Goal: Task Accomplishment & Management: Complete application form

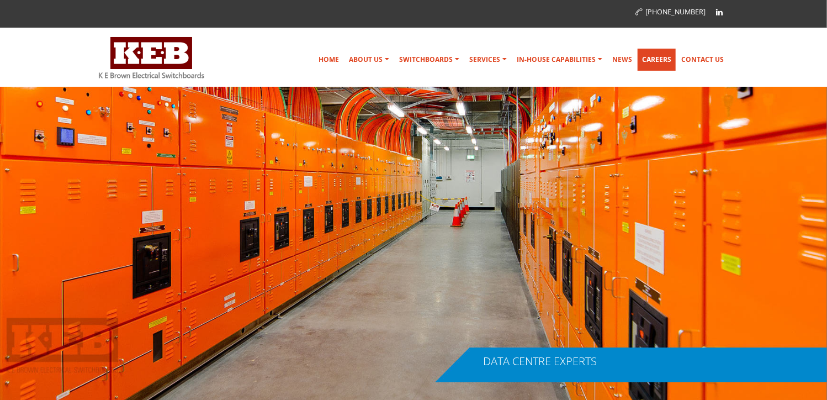
drag, startPoint x: 0, startPoint y: 0, endPoint x: 658, endPoint y: 60, distance: 661.2
click at [658, 60] on link "Careers" at bounding box center [657, 60] width 38 height 22
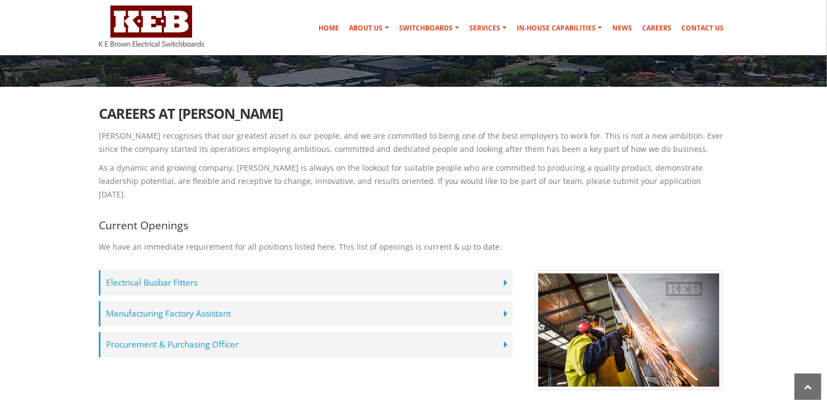
scroll to position [159, 0]
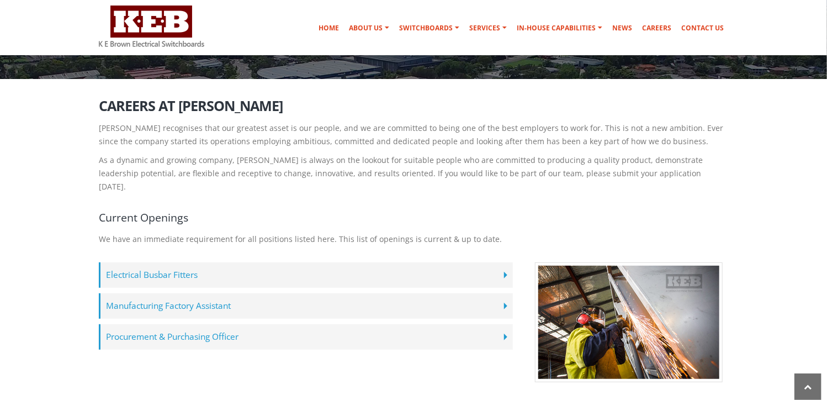
click at [162, 324] on label "Procurement & Purchasing Officer" at bounding box center [306, 336] width 414 height 25
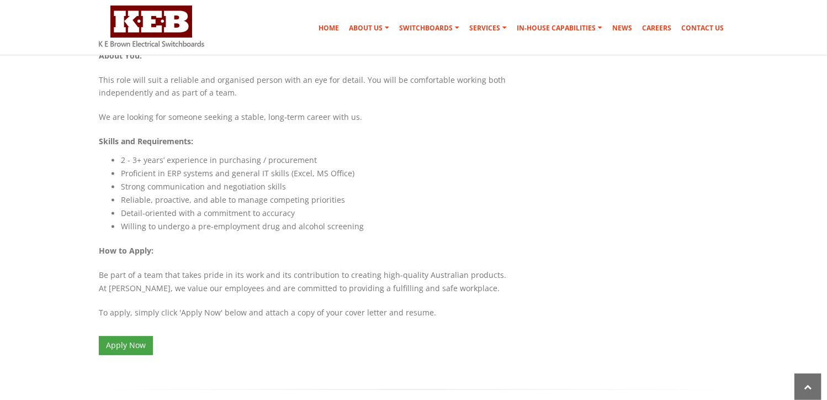
scroll to position [968, 0]
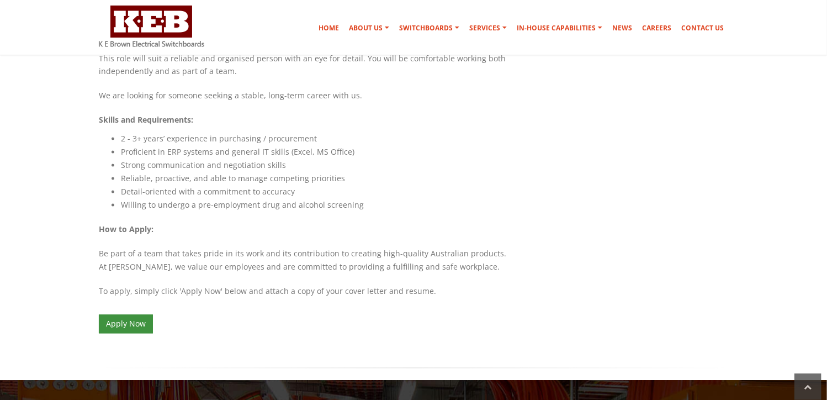
click at [123, 315] on link "Apply Now" at bounding box center [126, 324] width 54 height 19
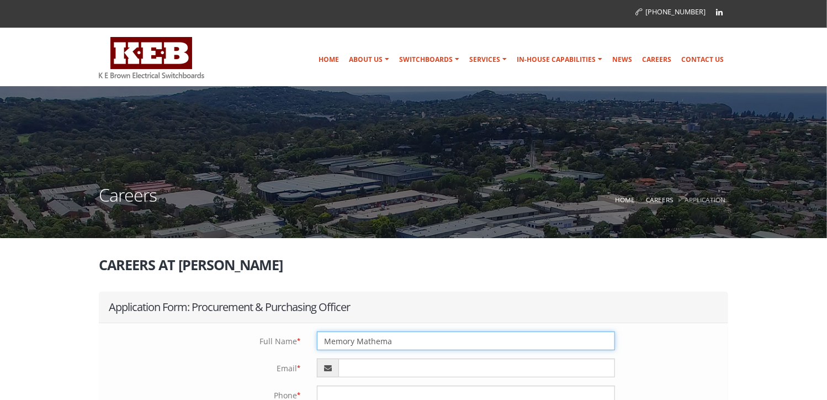
type input "Memory Mathema"
click at [362, 372] on input "email" at bounding box center [477, 367] width 277 height 19
type input "[EMAIL_ADDRESS][DOMAIN_NAME]"
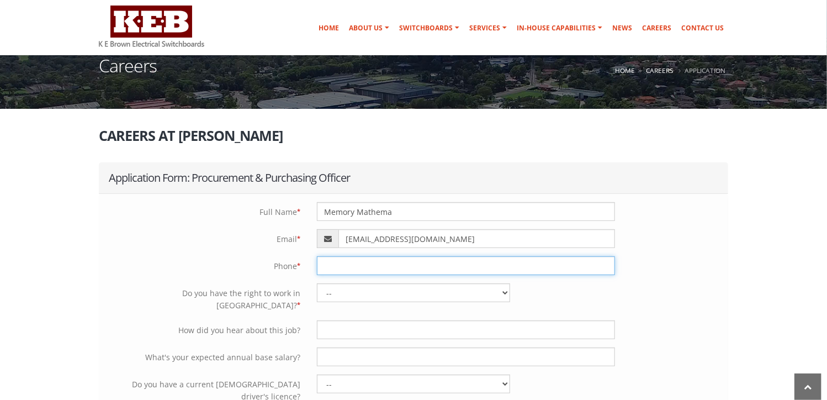
scroll to position [210, 0]
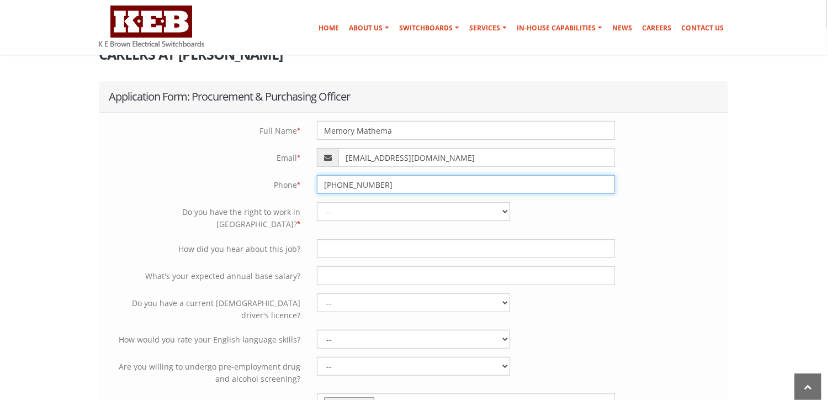
type input "+27784183205"
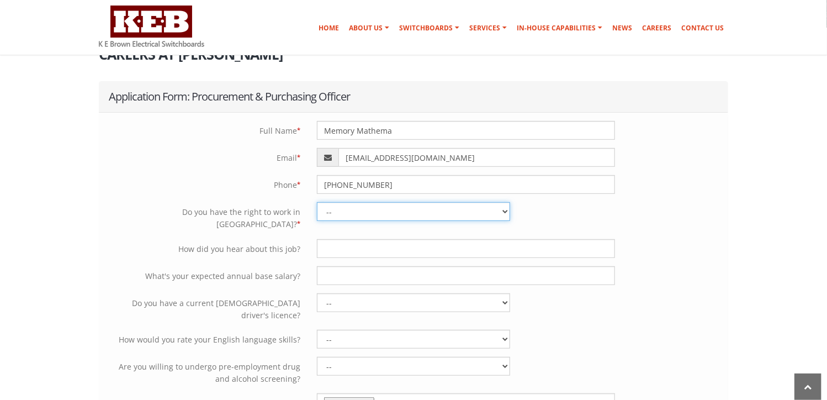
click at [381, 212] on select "-- Yes - Permanently with no restrictions Yes - Temporarily with no restriction…" at bounding box center [413, 211] width 193 height 19
select select "Yes - Temporarily with restrictions"
click at [317, 202] on select "-- Yes - Permanently with no restrictions Yes - Temporarily with no restriction…" at bounding box center [413, 211] width 193 height 19
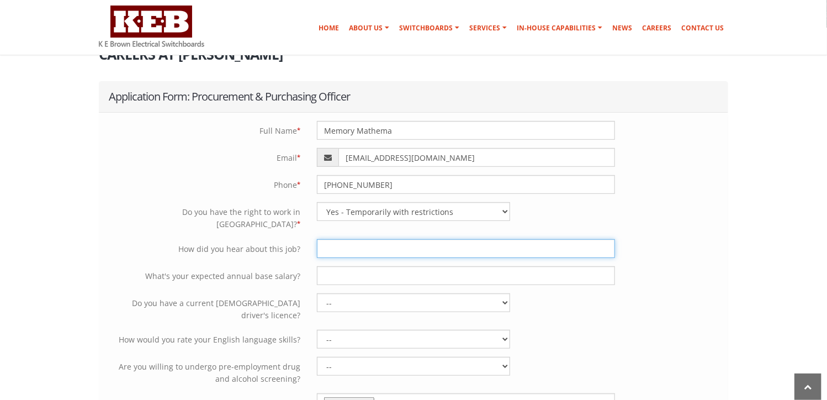
click at [357, 239] on input "text" at bounding box center [466, 248] width 298 height 19
type input "I found the job posting on your company website"
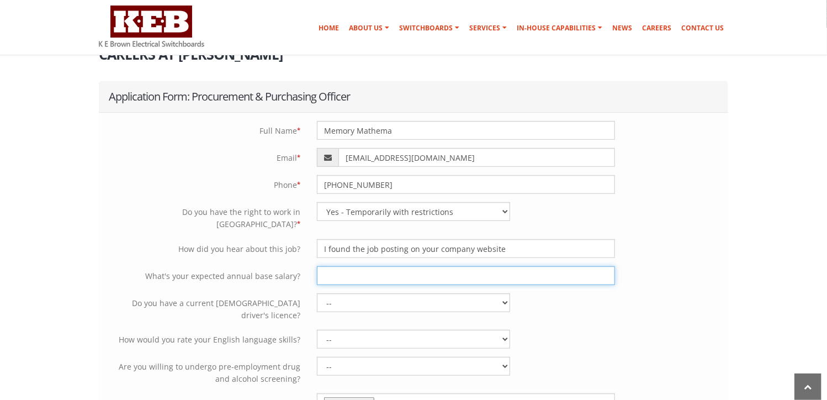
click at [331, 266] on input "text" at bounding box center [466, 275] width 298 height 19
type input "$85000.00"
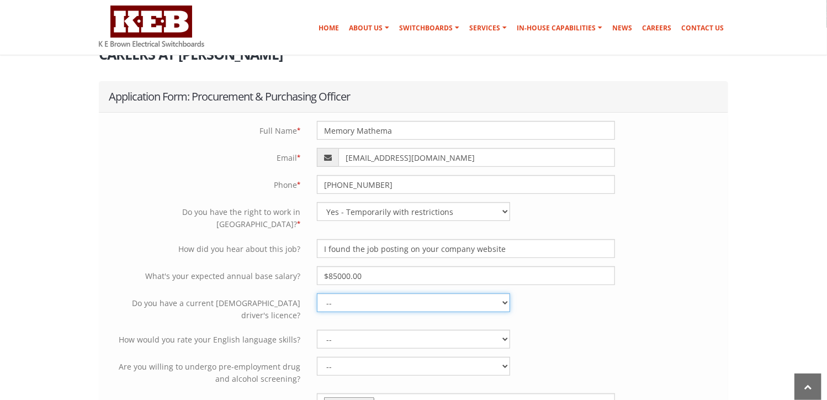
click at [473, 296] on select "-- Yes No" at bounding box center [413, 302] width 193 height 19
select select "No"
click at [317, 293] on select "-- Yes No" at bounding box center [413, 302] width 193 height 19
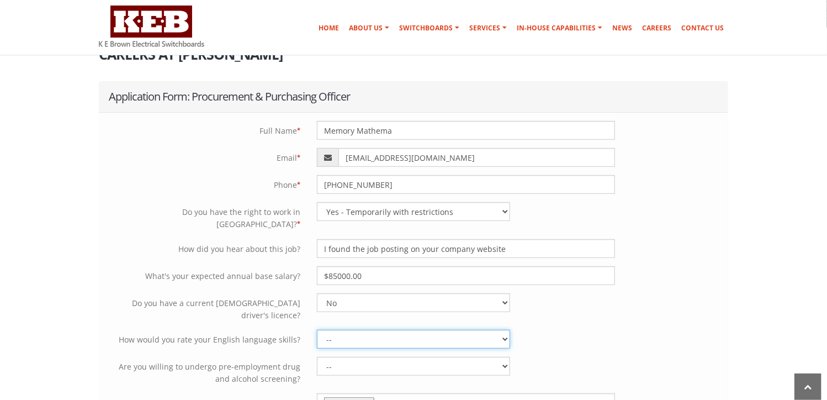
click at [404, 330] on select "-- Limited proficiency Professional working proficiency Native proficiency" at bounding box center [413, 339] width 193 height 19
select select "Professional working proficiency"
click at [317, 330] on select "-- Limited proficiency Professional working proficiency Native proficiency" at bounding box center [413, 339] width 193 height 19
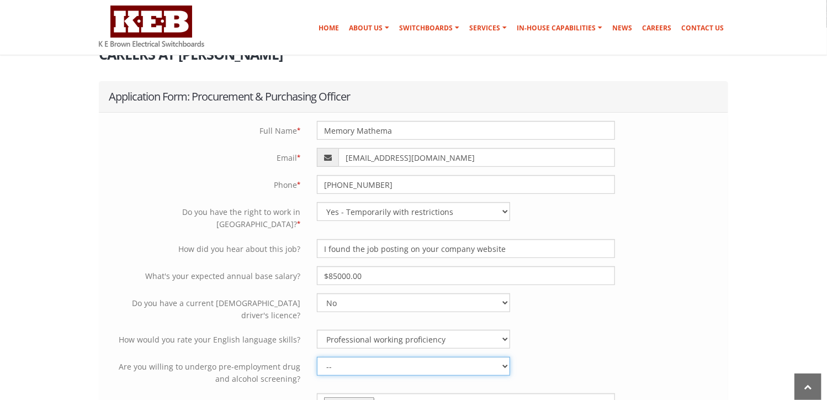
click at [409, 357] on select "-- Yes No" at bounding box center [413, 366] width 193 height 19
select select "Yes"
click at [317, 357] on select "-- Yes No" at bounding box center [413, 366] width 193 height 19
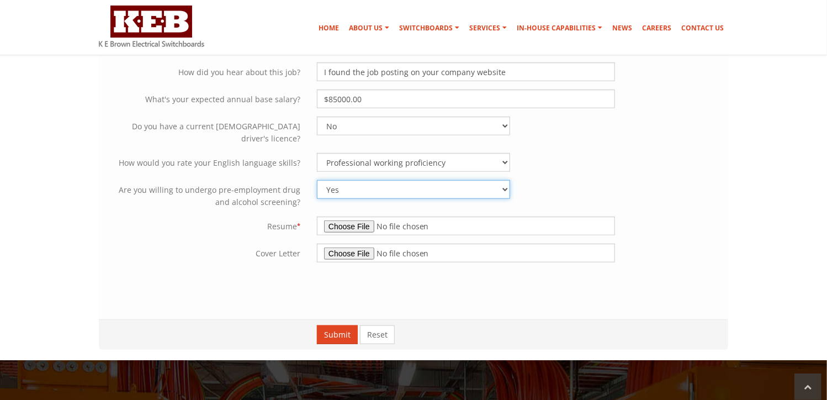
scroll to position [409, 0]
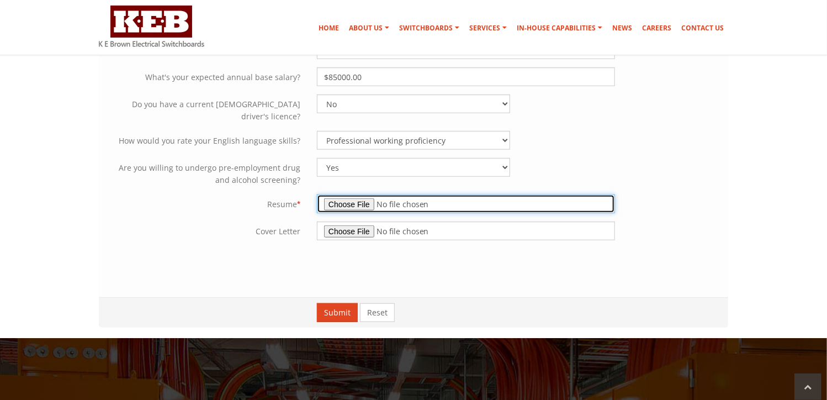
click at [347, 194] on input "file" at bounding box center [466, 203] width 298 height 19
type input "C:\fakepath\Mathema, Memory Procurement and Purchasing Officer Resume KEB.docx"
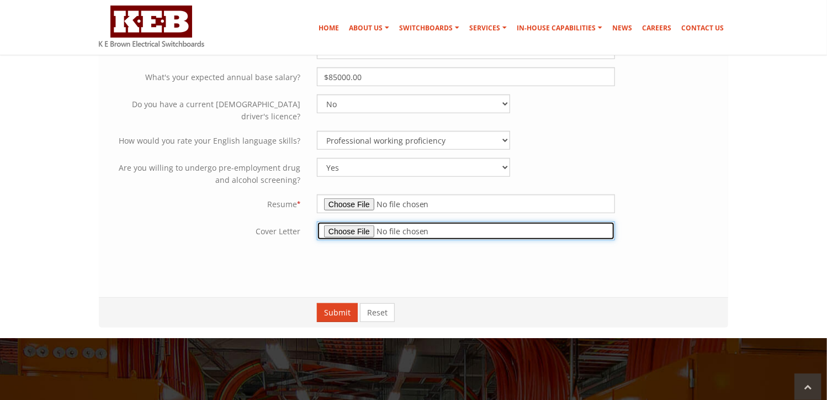
click at [338, 221] on input "file" at bounding box center [466, 230] width 298 height 19
type input "C:\fakepath\Cover Letter Procurement and Purchasing Officer KEB.docx"
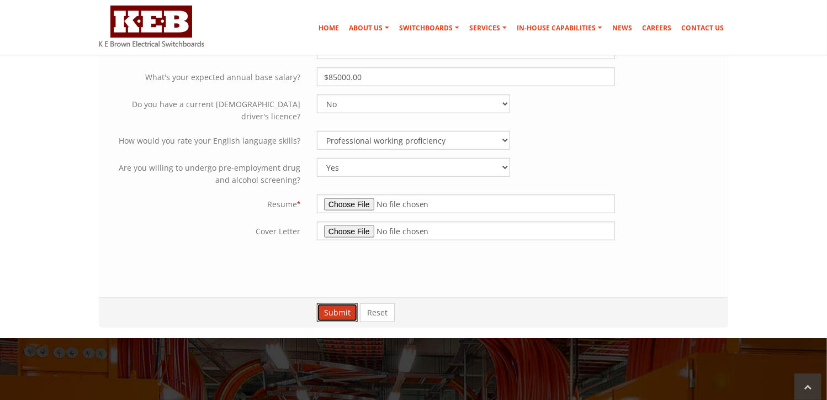
click at [336, 303] on button "Submit" at bounding box center [337, 312] width 41 height 19
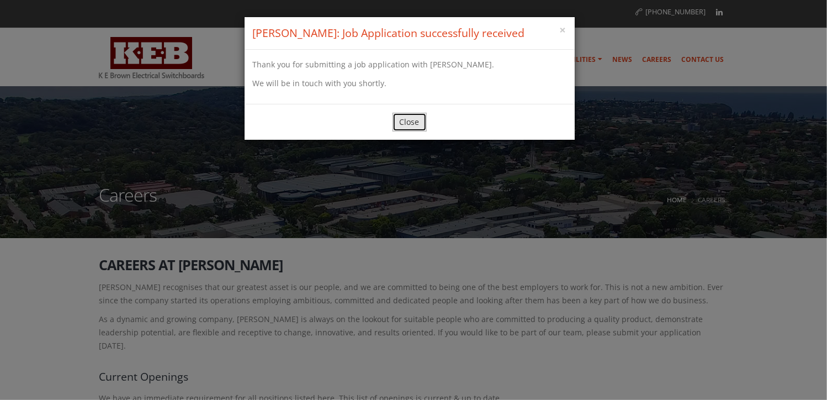
click at [405, 124] on button "Close" at bounding box center [410, 122] width 34 height 19
